Goal: Information Seeking & Learning: Find specific fact

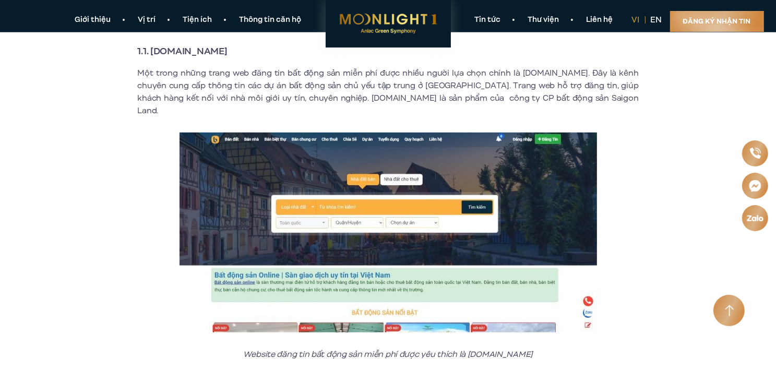
scroll to position [365, 0]
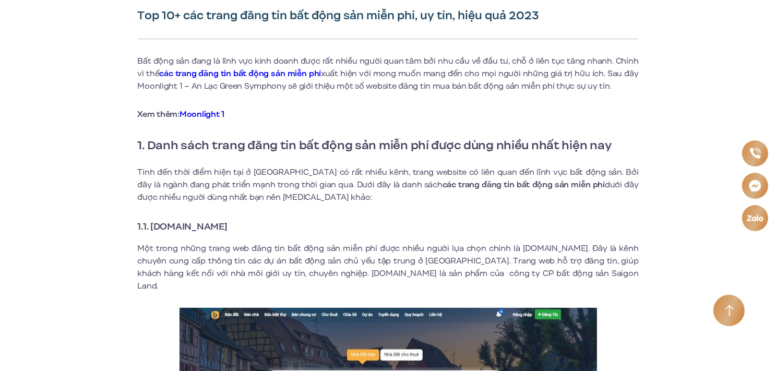
scroll to position [313, 0]
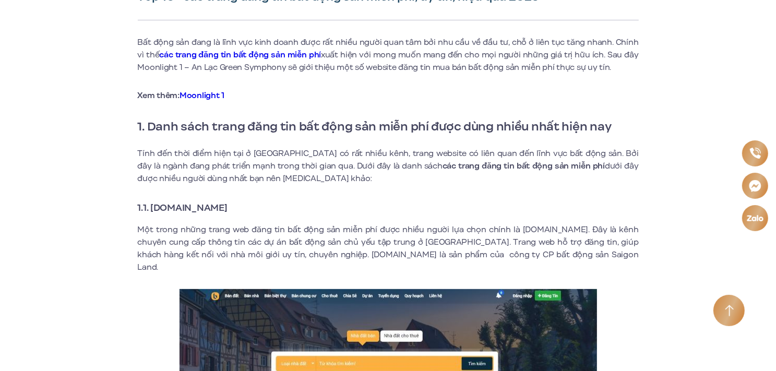
drag, startPoint x: 152, startPoint y: 208, endPoint x: 257, endPoint y: 208, distance: 105.4
click at [265, 208] on h3 "1.1. [DOMAIN_NAME]" at bounding box center [388, 207] width 501 height 15
click at [227, 211] on strong "1.1. [DOMAIN_NAME]" at bounding box center [183, 208] width 90 height 14
drag, startPoint x: 151, startPoint y: 208, endPoint x: 324, endPoint y: 214, distance: 173.8
click at [324, 214] on h3 "1.1. [DOMAIN_NAME]" at bounding box center [388, 207] width 501 height 15
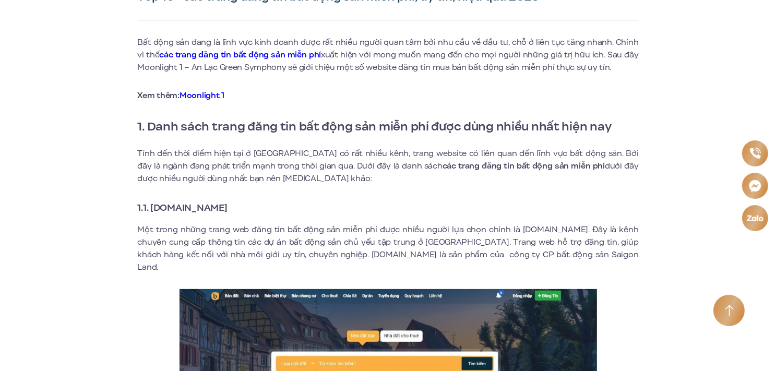
copy strong "[DOMAIN_NAME]"
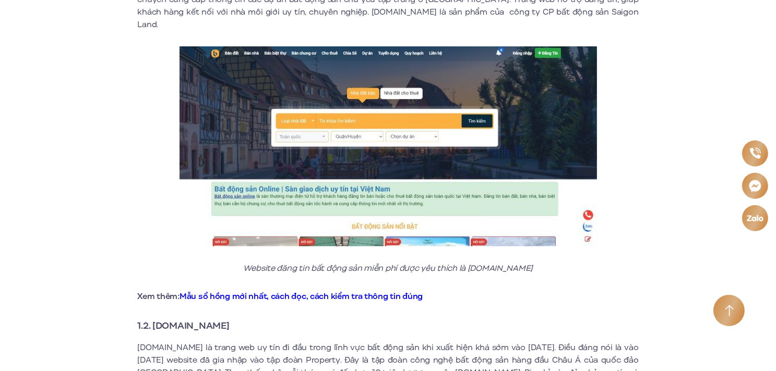
scroll to position [574, 0]
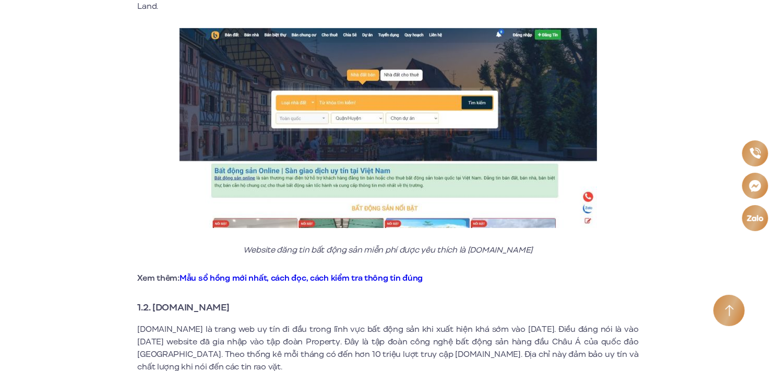
drag, startPoint x: 152, startPoint y: 294, endPoint x: 247, endPoint y: 296, distance: 94.9
click at [247, 300] on h3 "1.2. [DOMAIN_NAME]" at bounding box center [388, 307] width 501 height 15
copy strong "Batdongsan.com.vn"
